Goal: Task Accomplishment & Management: Manage account settings

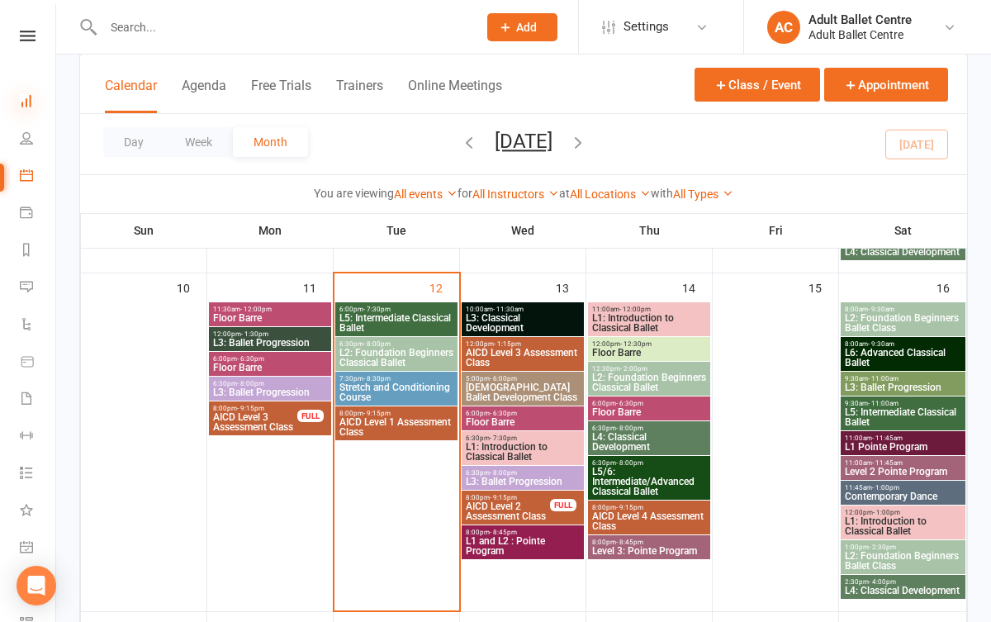
click at [26, 101] on icon at bounding box center [26, 100] width 13 height 13
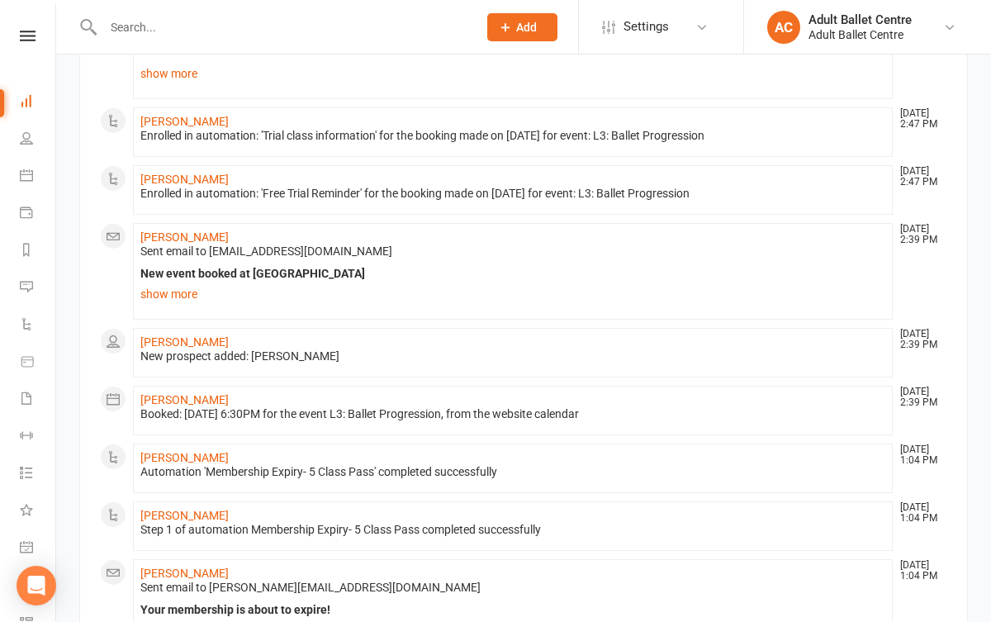
scroll to position [818, 0]
click at [35, 175] on link "Calendar" at bounding box center [38, 177] width 37 height 37
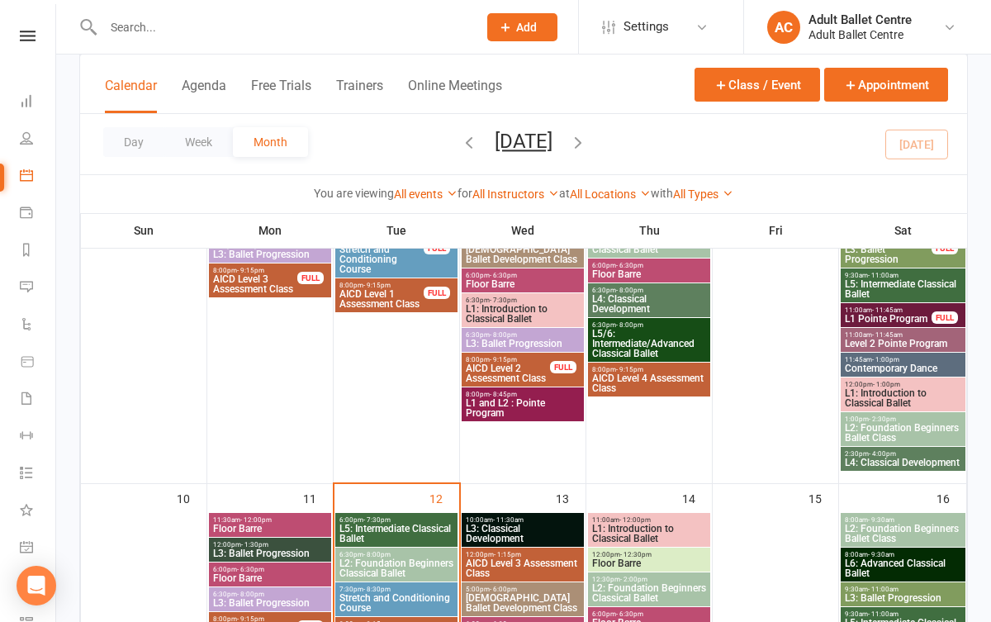
scroll to position [559, 0]
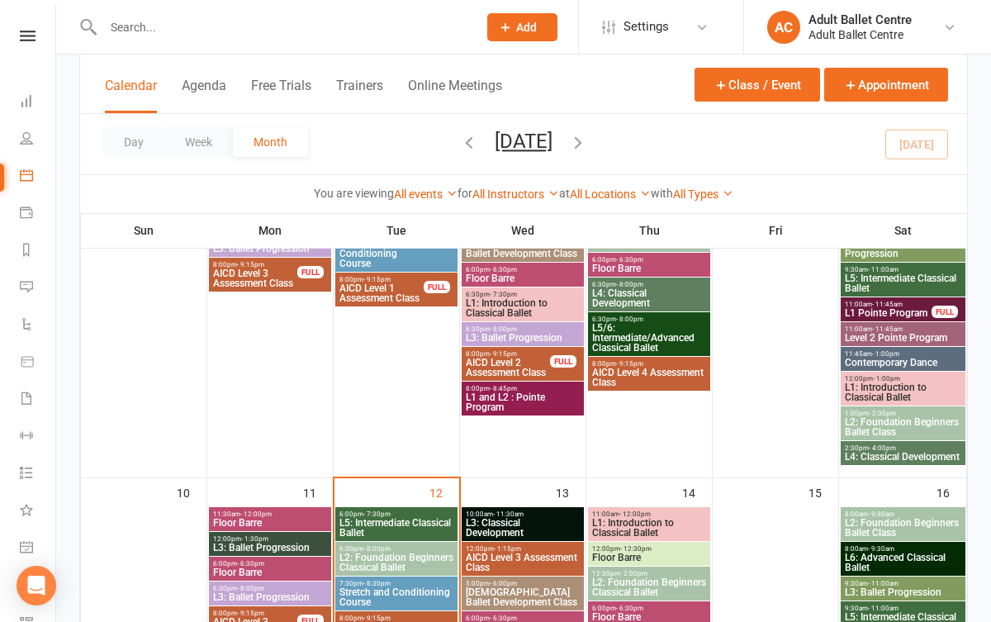
click at [348, 507] on div "6:00pm - 7:30pm L5: Intermediate Classical Ballet" at bounding box center [396, 524] width 122 height 34
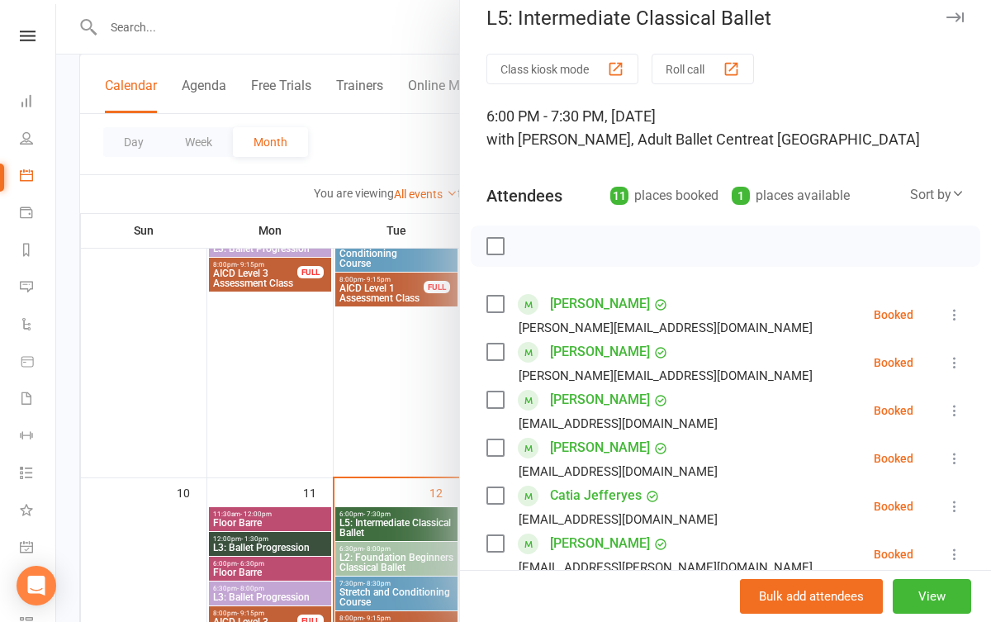
scroll to position [26, 0]
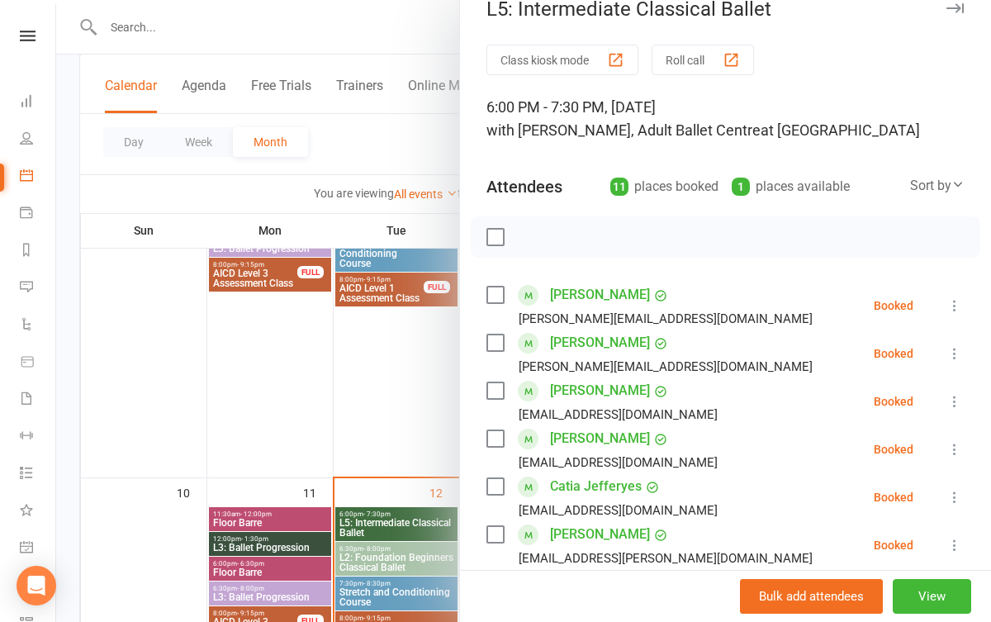
click at [954, 305] on icon at bounding box center [954, 305] width 17 height 17
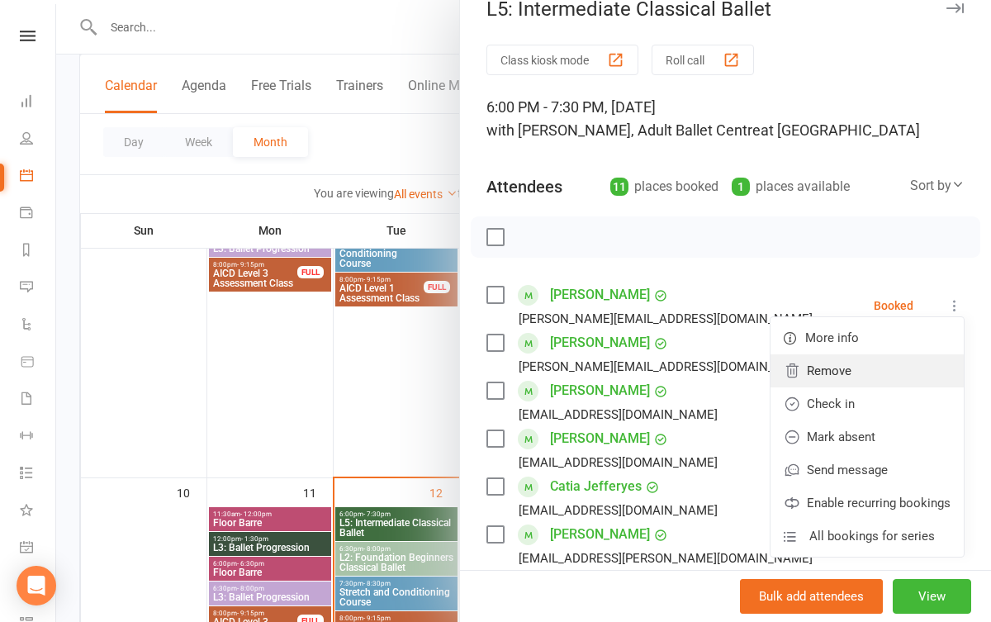
click at [888, 372] on link "Remove" at bounding box center [866, 370] width 193 height 33
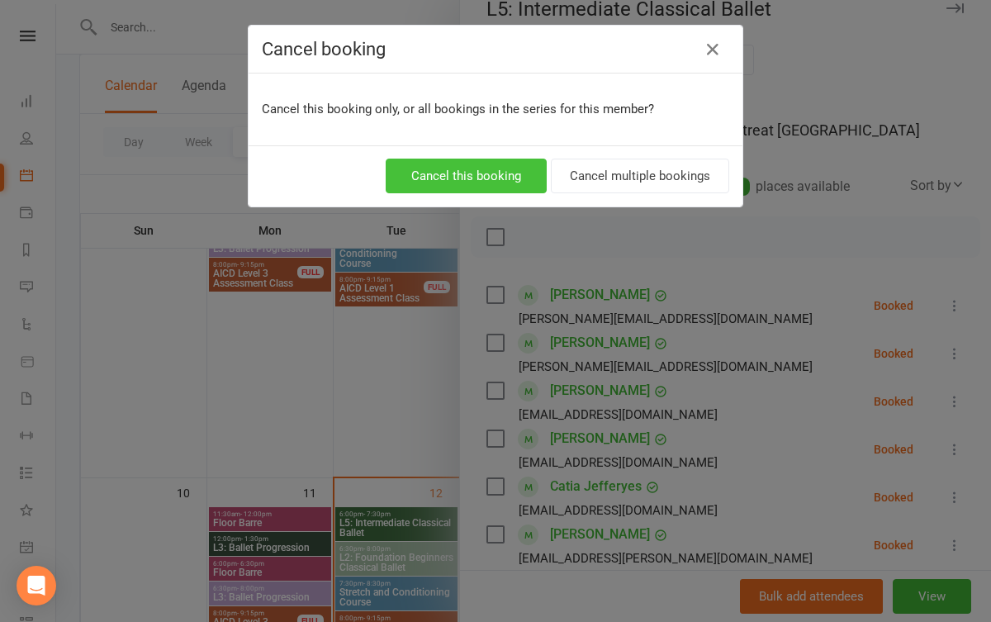
click at [513, 192] on button "Cancel this booking" at bounding box center [466, 176] width 161 height 35
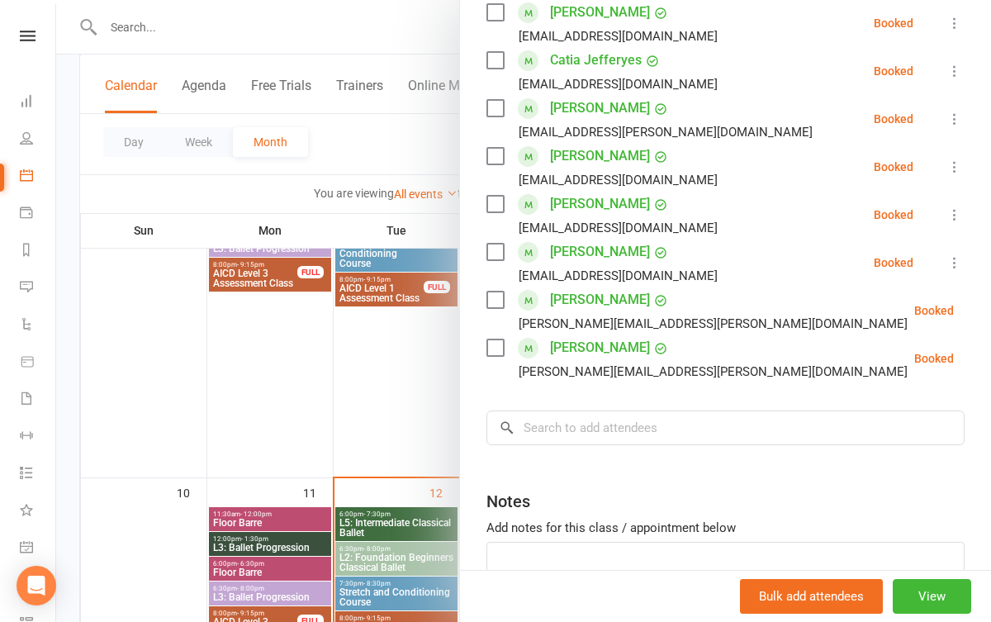
scroll to position [405, 0]
click at [416, 357] on div at bounding box center [523, 311] width 935 height 622
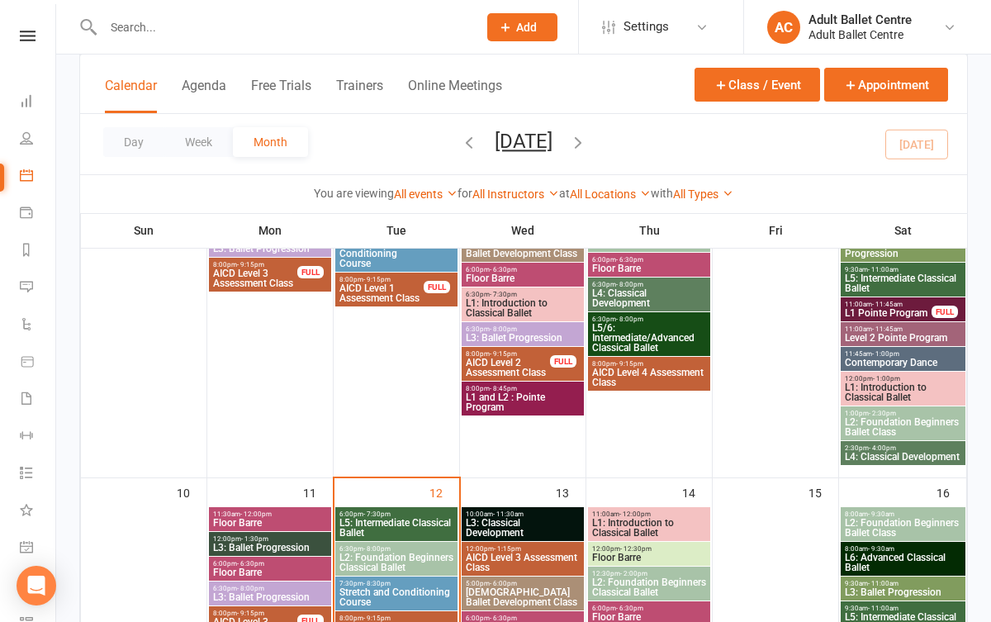
click at [207, 25] on input "text" at bounding box center [281, 27] width 367 height 23
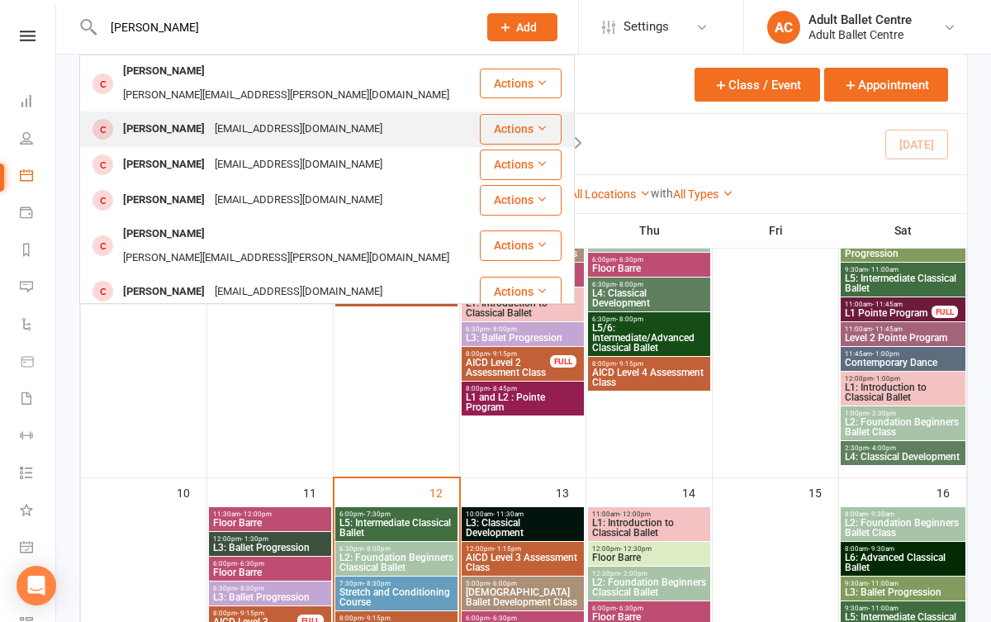
type input "[PERSON_NAME]"
click at [161, 117] on div "[PERSON_NAME]" at bounding box center [164, 129] width 92 height 24
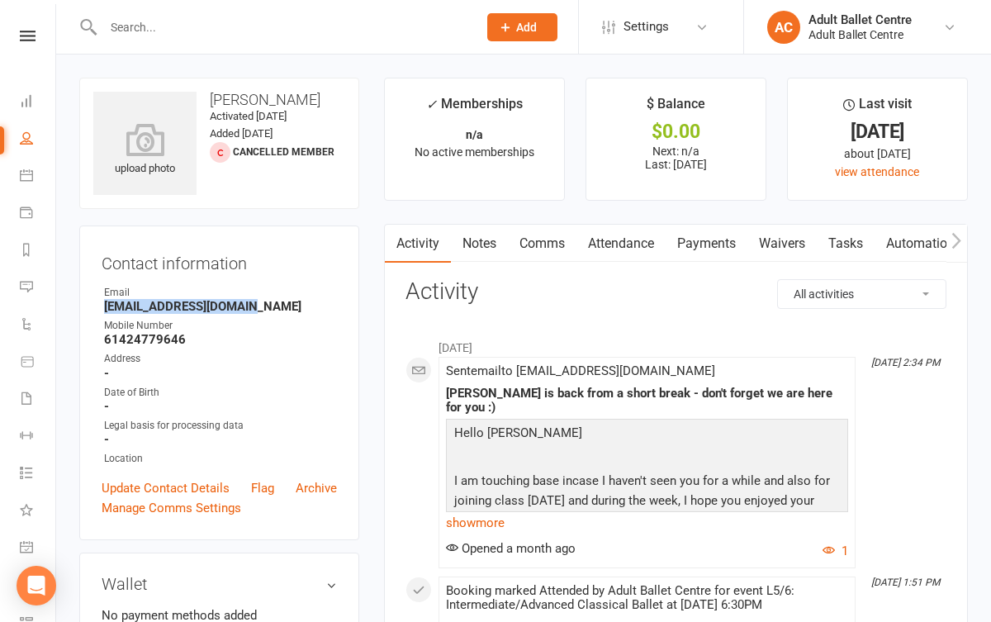
drag, startPoint x: 253, startPoint y: 310, endPoint x: 101, endPoint y: 310, distance: 152.7
click at [101, 310] on div "Contact information Owner Email [EMAIL_ADDRESS][DOMAIN_NAME] Mobile Number [PHO…" at bounding box center [219, 382] width 280 height 315
copy strong "[EMAIL_ADDRESS][DOMAIN_NAME]"
click at [29, 132] on icon at bounding box center [26, 137] width 13 height 13
select select "100"
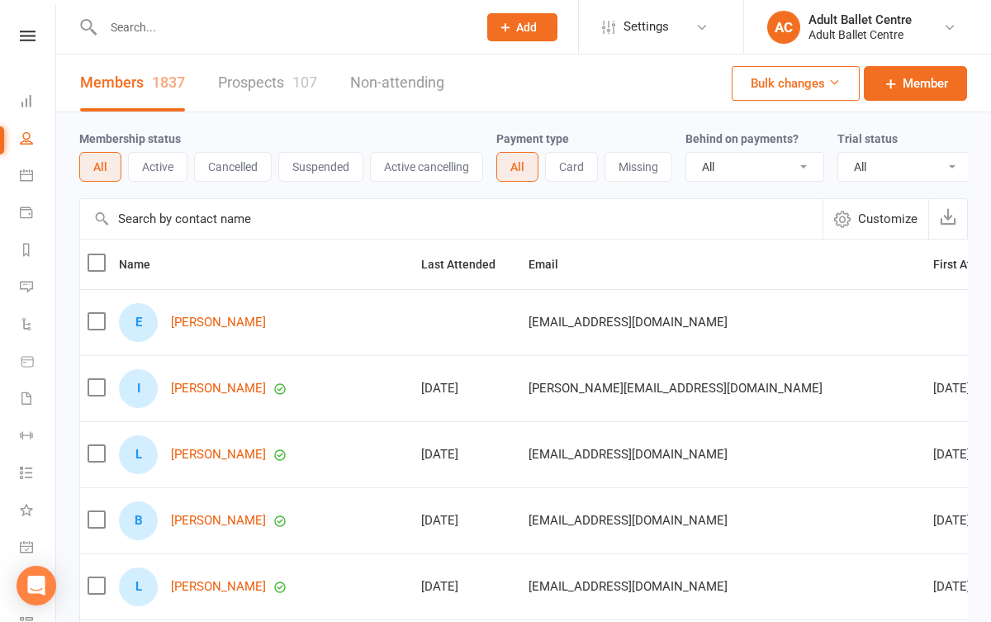
click at [32, 83] on div "Clubworx" at bounding box center [27, 58] width 55 height 54
click at [31, 92] on link "Dashboard" at bounding box center [38, 102] width 37 height 37
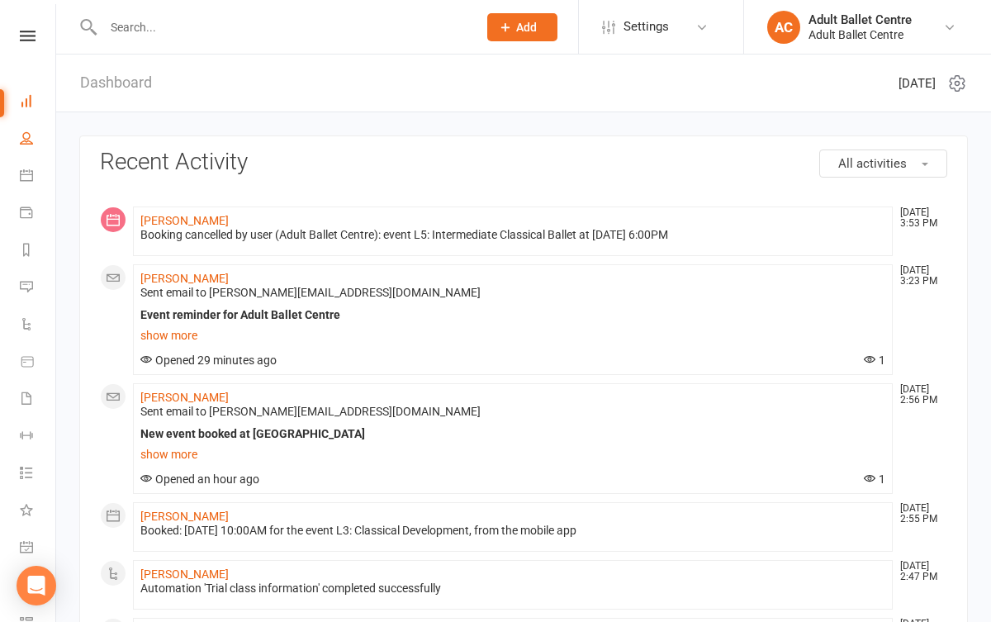
click at [30, 149] on link "People" at bounding box center [38, 139] width 37 height 37
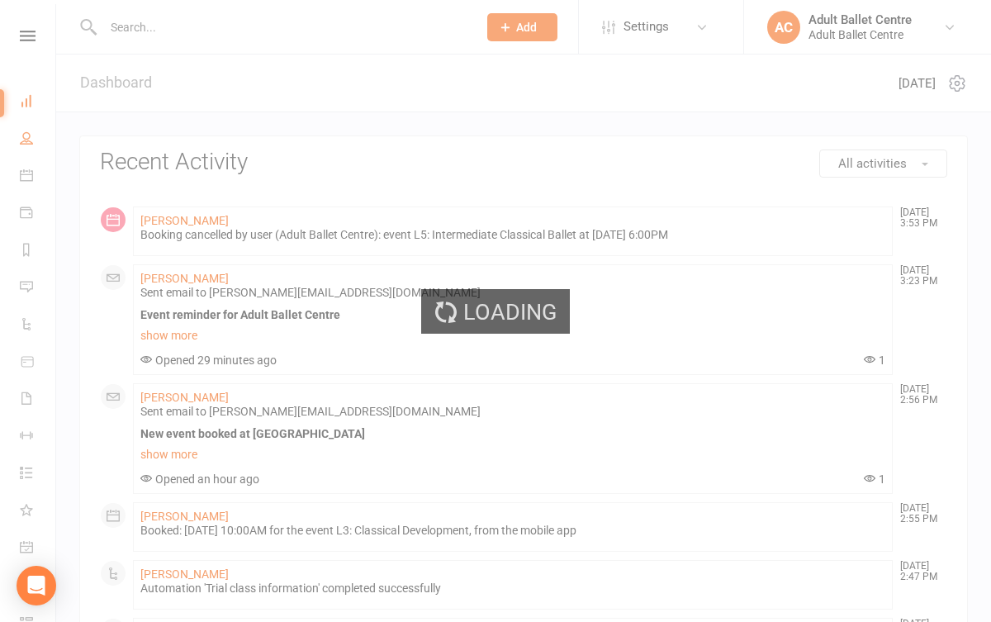
select select "100"
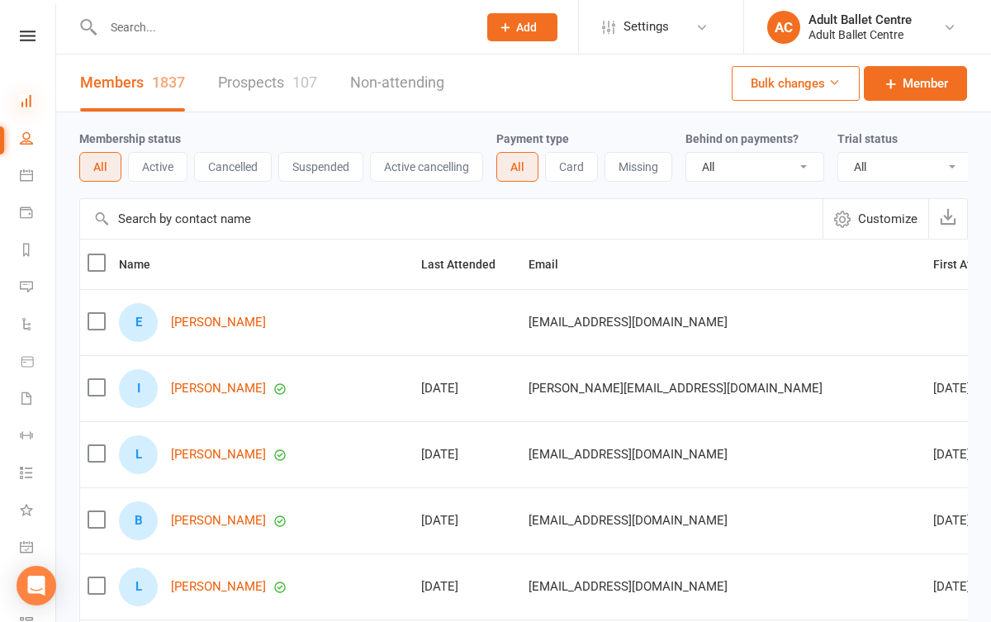
click at [21, 98] on icon at bounding box center [26, 100] width 13 height 13
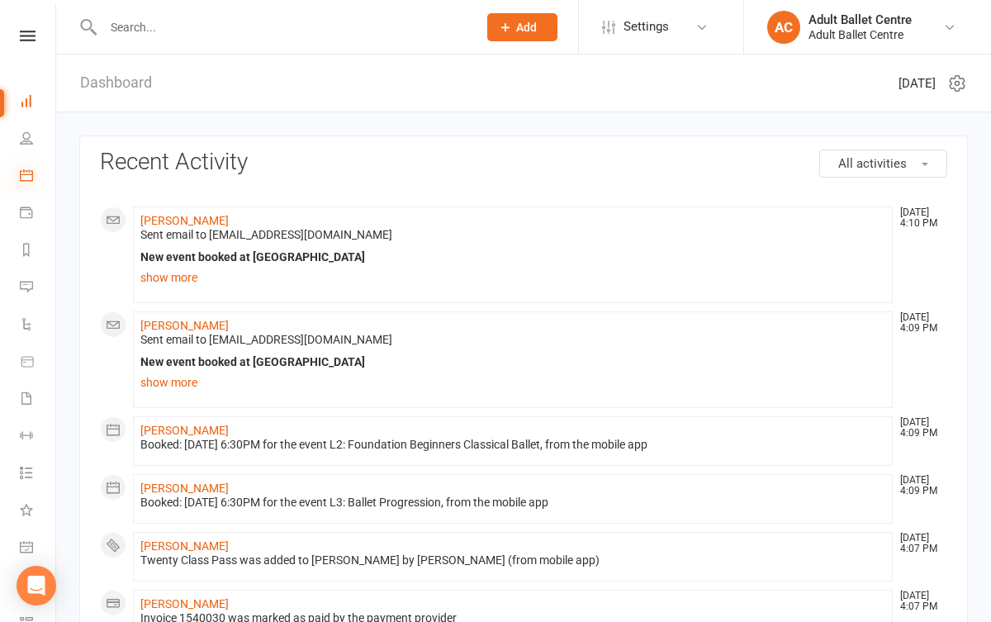
click at [29, 177] on icon at bounding box center [26, 174] width 13 height 13
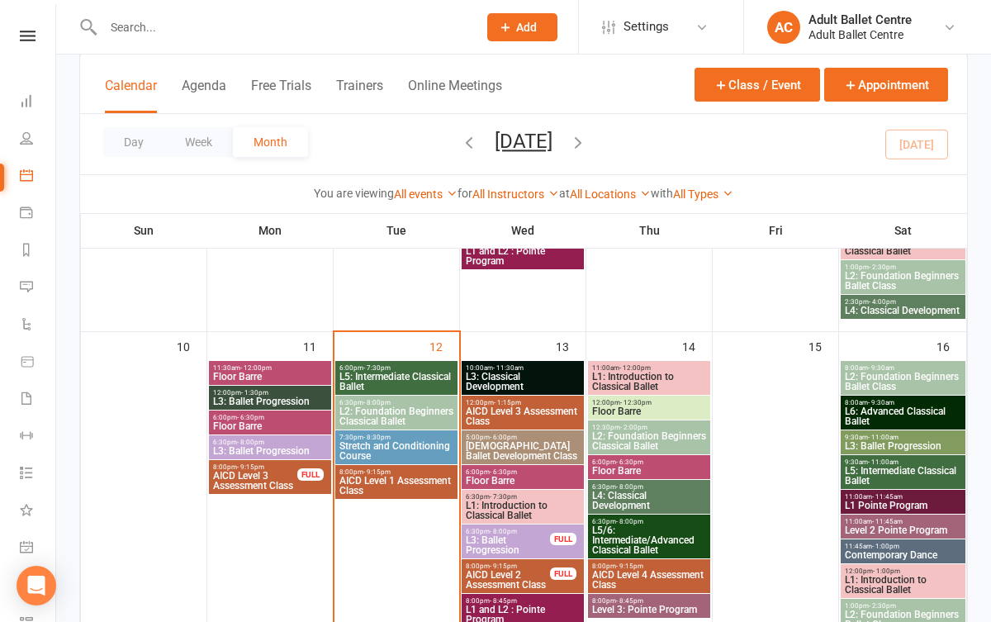
scroll to position [703, 0]
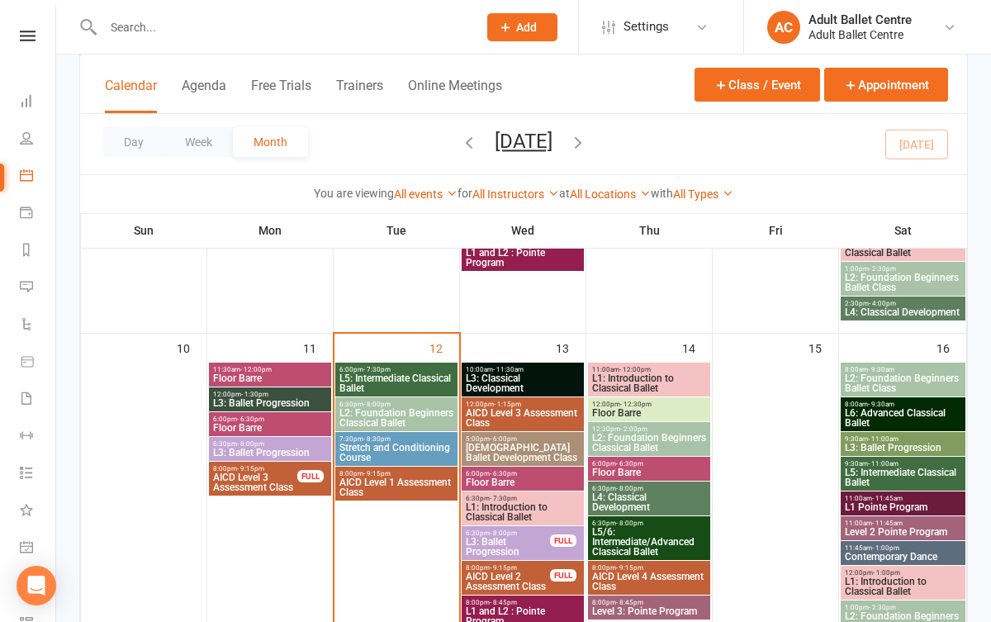
click at [346, 383] on span "L5: Intermediate Classical Ballet" at bounding box center [396, 383] width 116 height 20
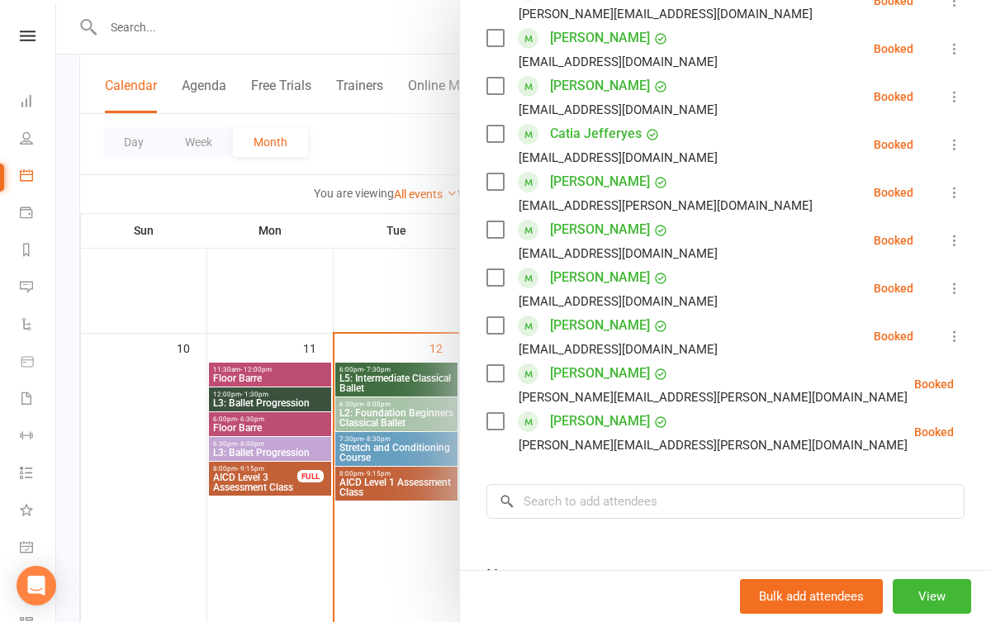
scroll to position [336, 0]
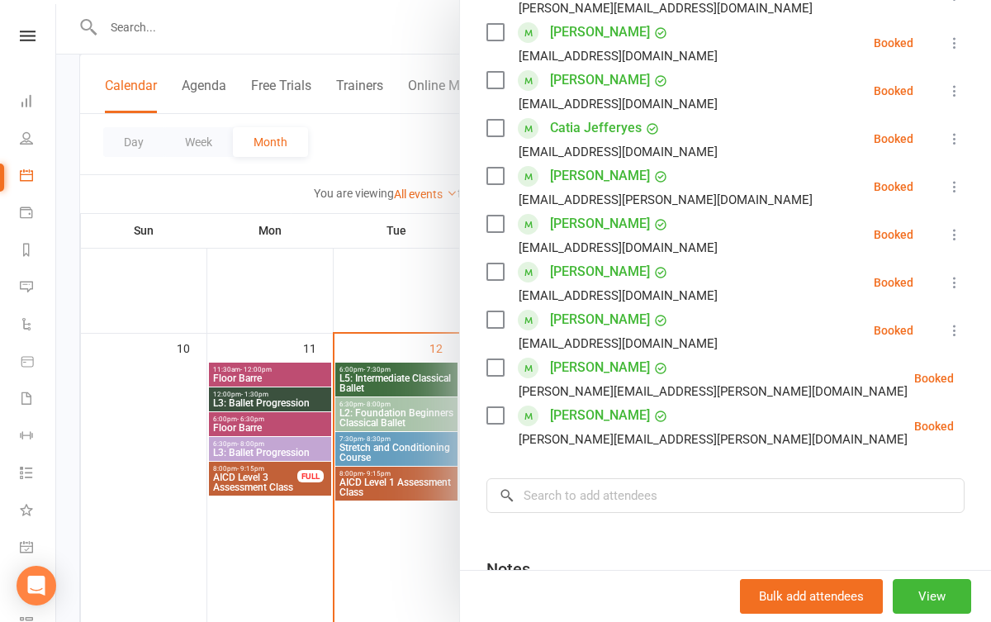
click at [411, 540] on div at bounding box center [523, 311] width 935 height 622
